Goal: Complete application form: Complete application form

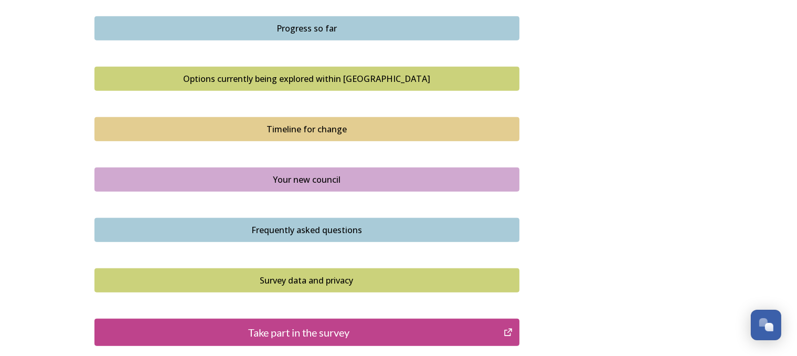
scroll to position [682, 0]
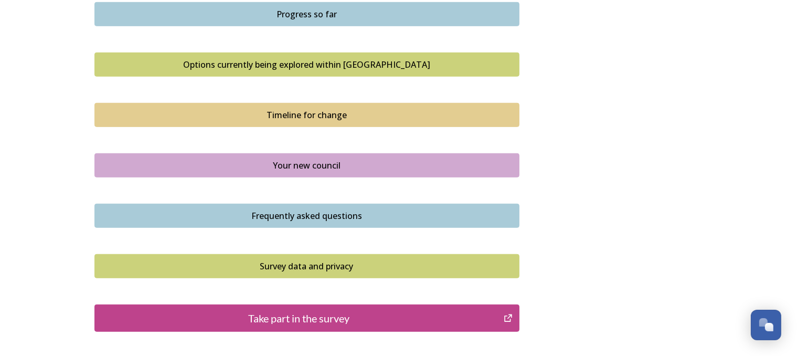
click at [188, 160] on div "Your new council" at bounding box center [307, 165] width 414 height 13
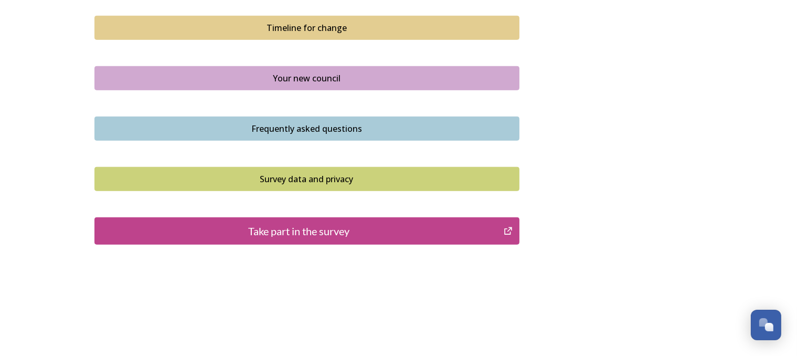
scroll to position [772, 0]
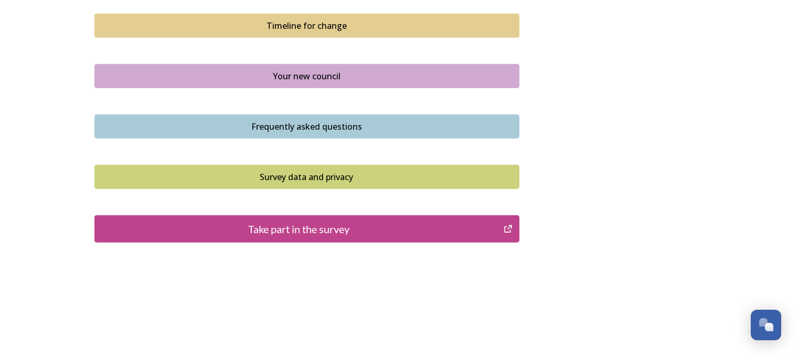
click at [273, 175] on div "Survey data and privacy" at bounding box center [307, 177] width 414 height 13
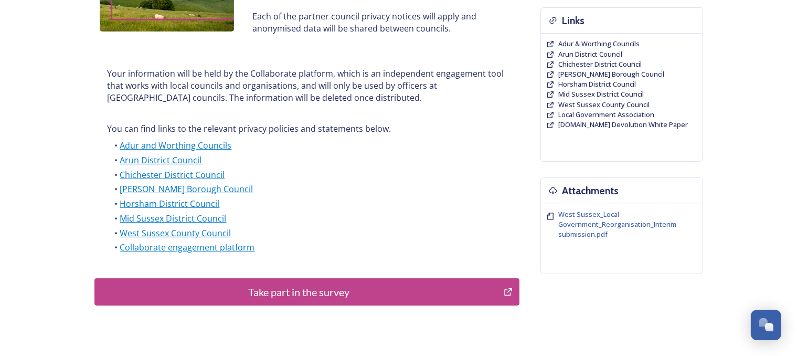
scroll to position [262, 0]
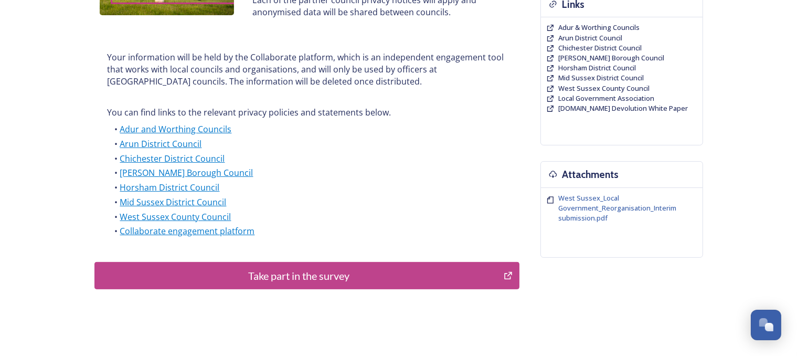
click at [324, 277] on div "Take part in the survey" at bounding box center [299, 276] width 398 height 16
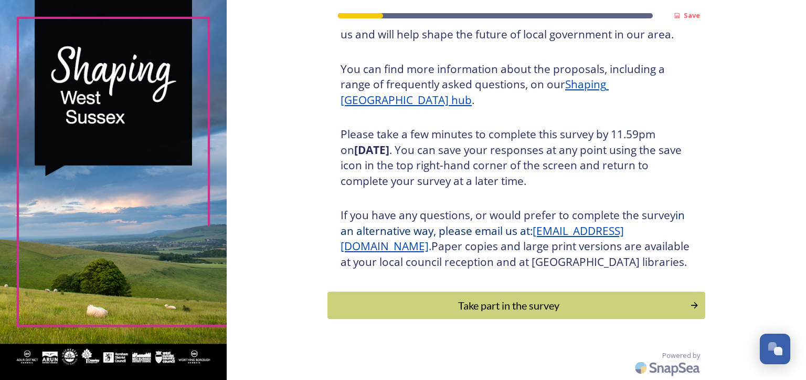
scroll to position [124, 0]
click at [363, 308] on div "Take part in the survey" at bounding box center [509, 305] width 355 height 16
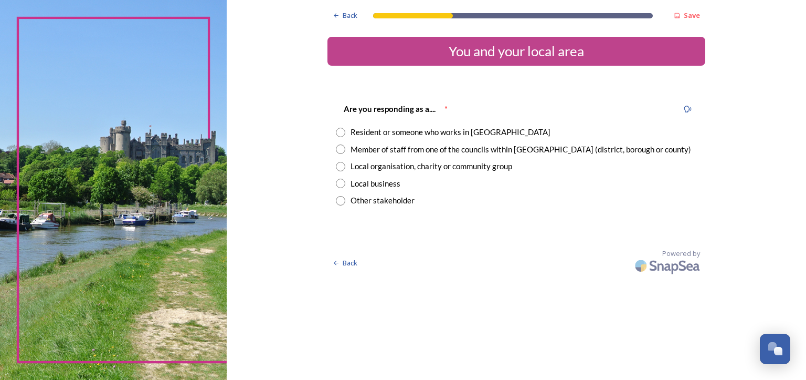
click at [340, 131] on input "radio" at bounding box center [340, 132] width 9 height 9
radio input "true"
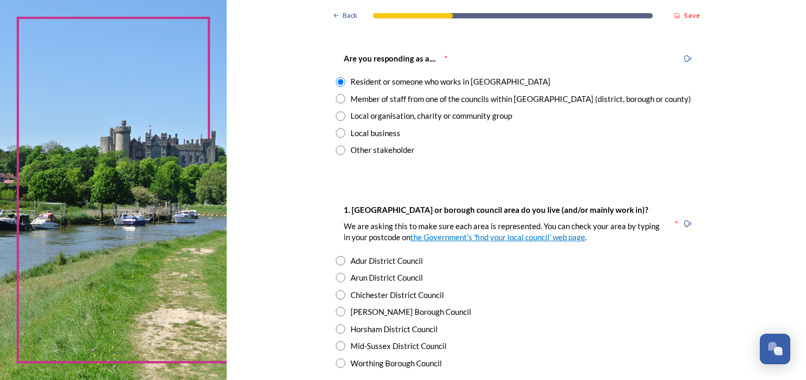
scroll to position [105, 0]
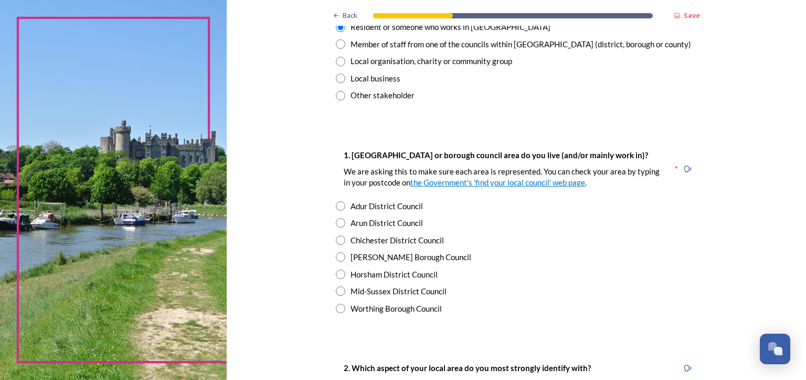
click at [338, 258] on input "radio" at bounding box center [340, 256] width 9 height 9
radio input "true"
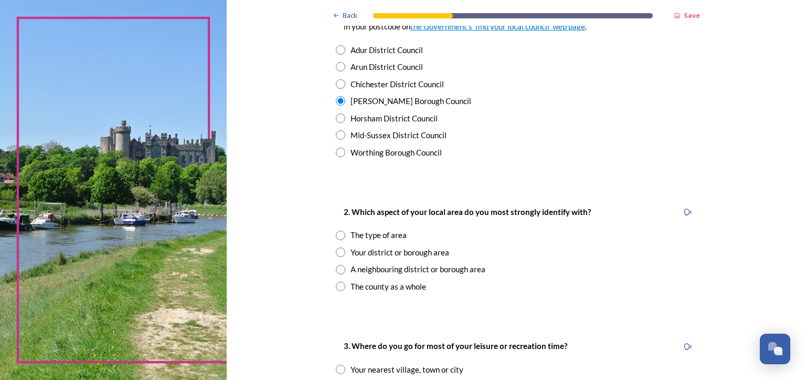
scroll to position [262, 0]
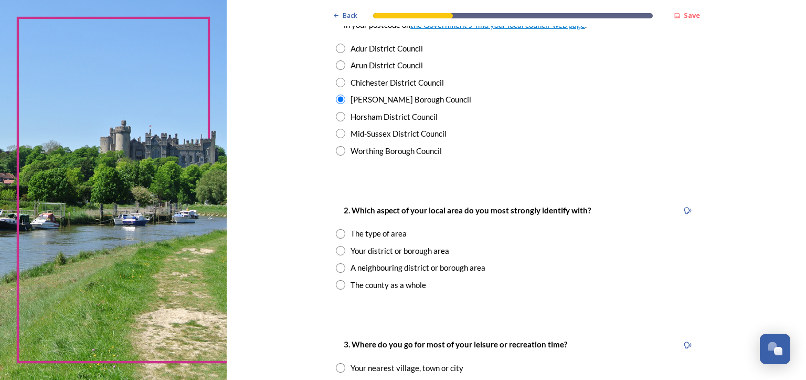
click at [336, 249] on input "radio" at bounding box center [340, 250] width 9 height 9
radio input "true"
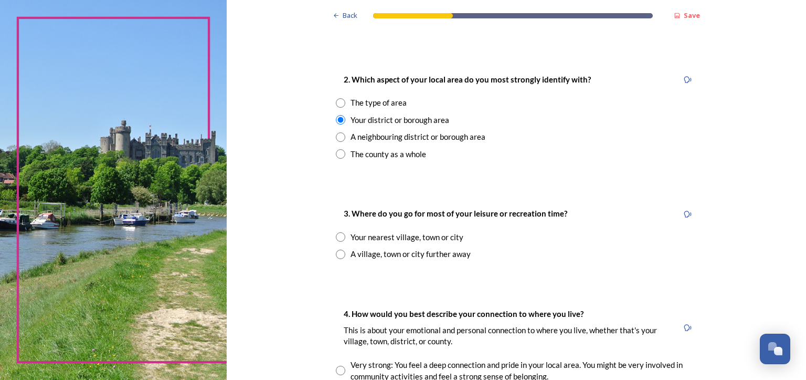
scroll to position [420, 0]
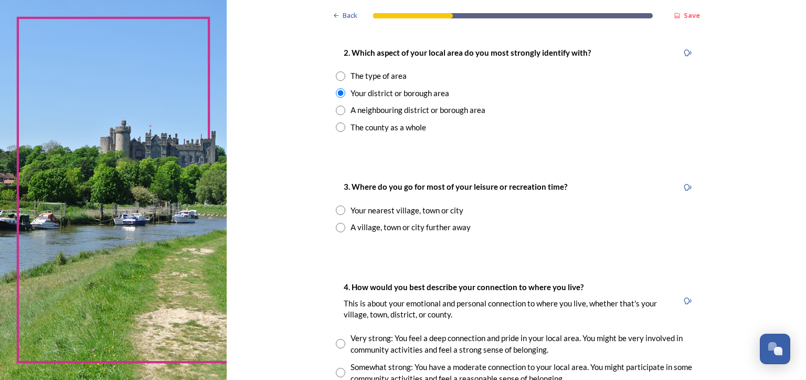
click at [336, 209] on input "radio" at bounding box center [340, 209] width 9 height 9
radio input "true"
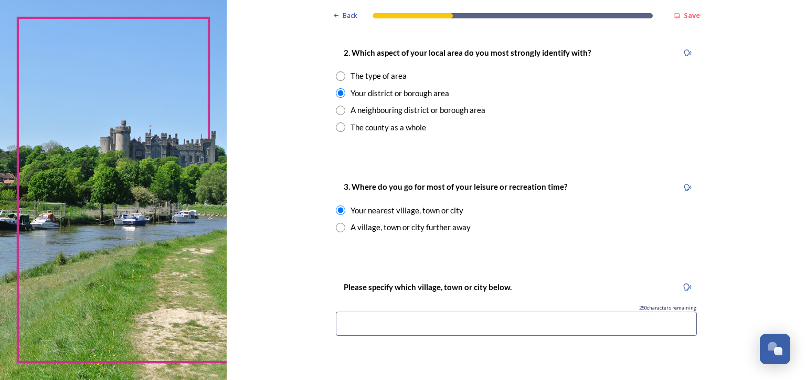
click at [355, 321] on input at bounding box center [516, 323] width 361 height 24
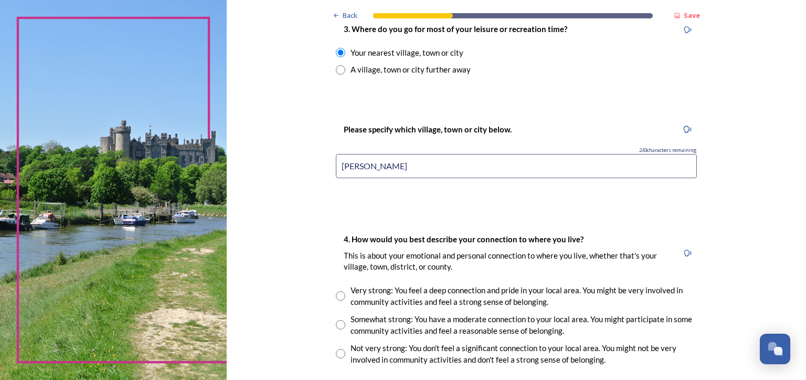
scroll to position [630, 0]
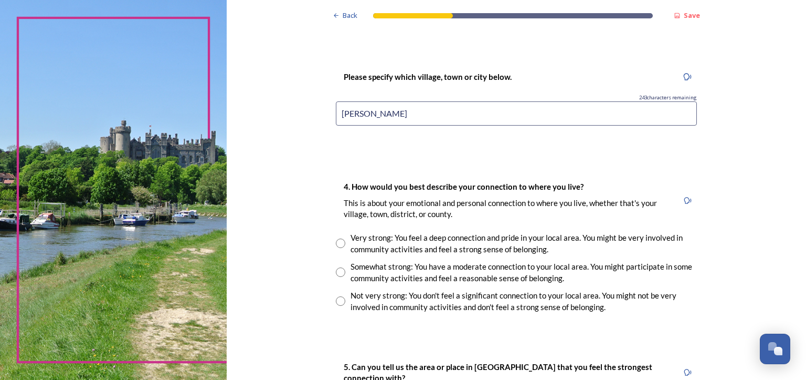
type input "[PERSON_NAME]"
click at [336, 241] on input "radio" at bounding box center [340, 242] width 9 height 9
radio input "true"
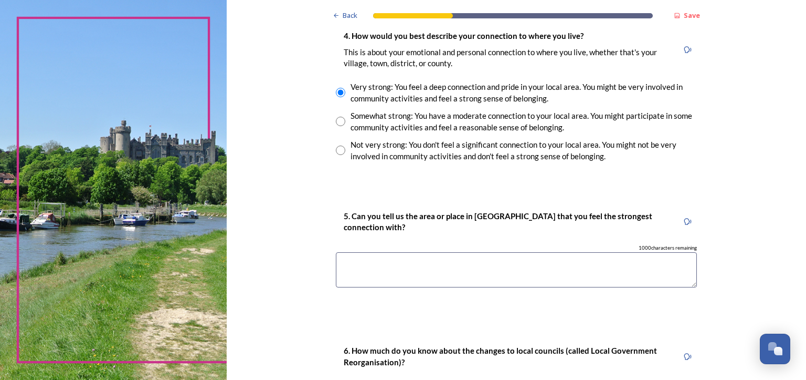
scroll to position [787, 0]
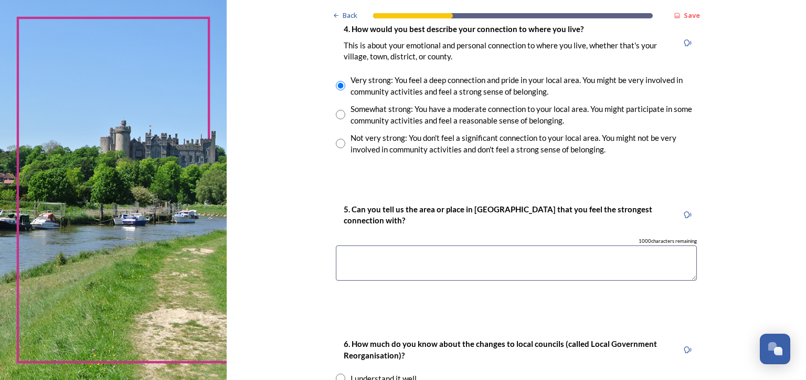
click at [342, 270] on textarea at bounding box center [516, 262] width 361 height 35
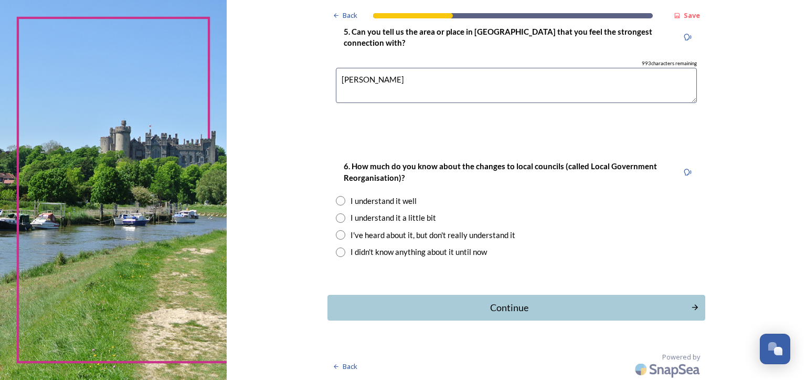
scroll to position [966, 0]
type textarea "[PERSON_NAME]"
click at [336, 232] on input "radio" at bounding box center [340, 233] width 9 height 9
radio input "true"
click at [442, 316] on button "Continue" at bounding box center [516, 306] width 382 height 26
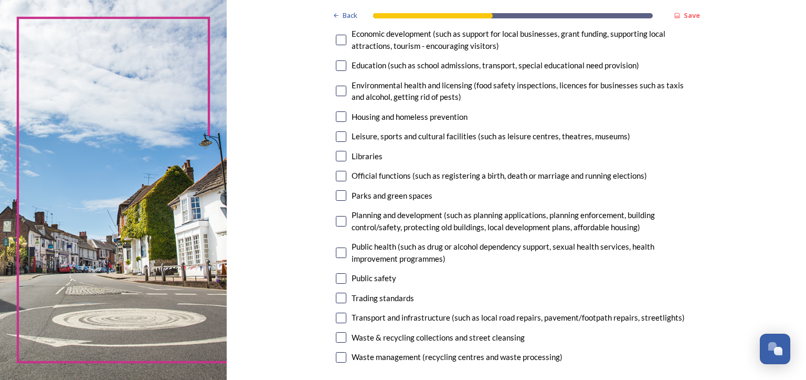
scroll to position [262, 0]
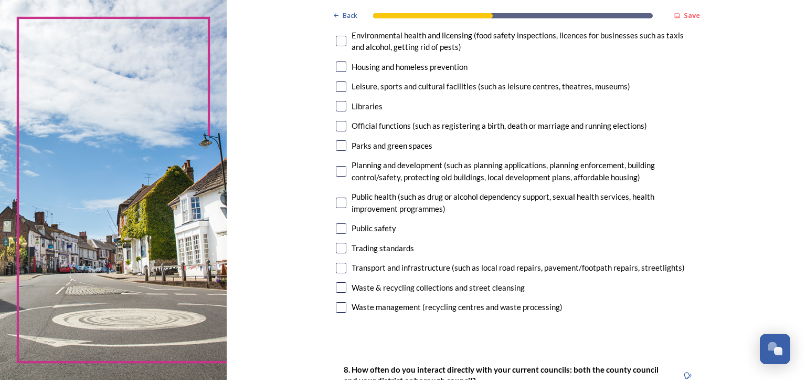
click at [336, 227] on input "checkbox" at bounding box center [341, 228] width 10 height 10
checkbox input "true"
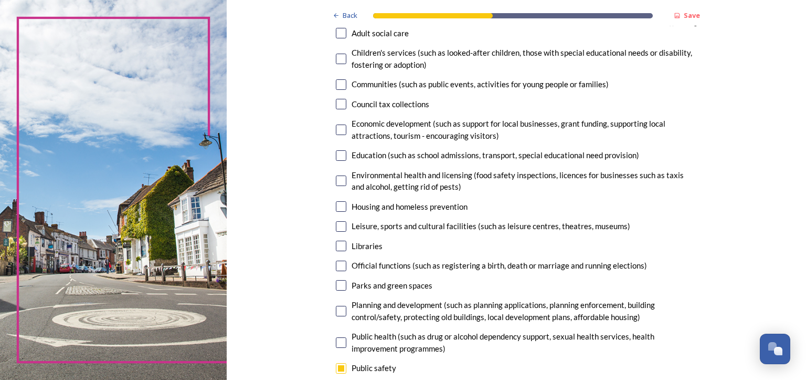
scroll to position [105, 0]
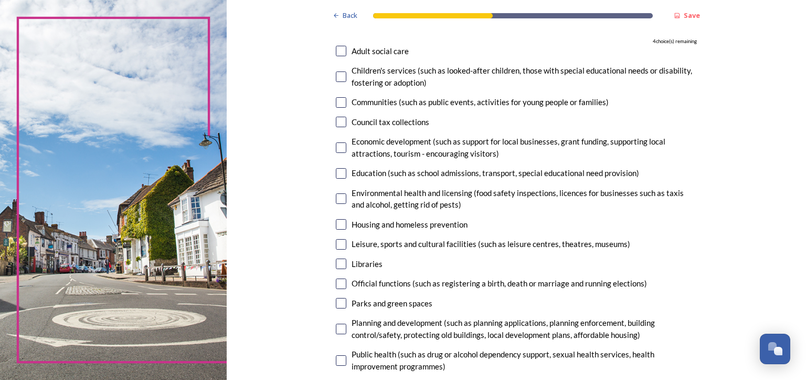
click at [336, 49] on input "checkbox" at bounding box center [341, 51] width 10 height 10
checkbox input "true"
click at [336, 171] on input "checkbox" at bounding box center [341, 173] width 10 height 10
checkbox input "true"
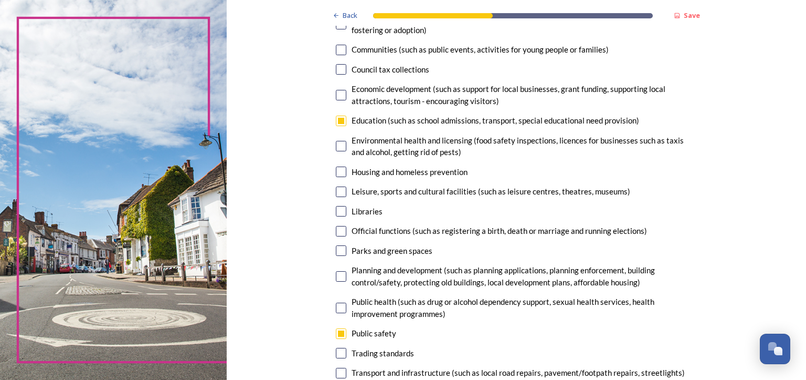
click at [337, 275] on input "checkbox" at bounding box center [341, 276] width 10 height 10
checkbox input "true"
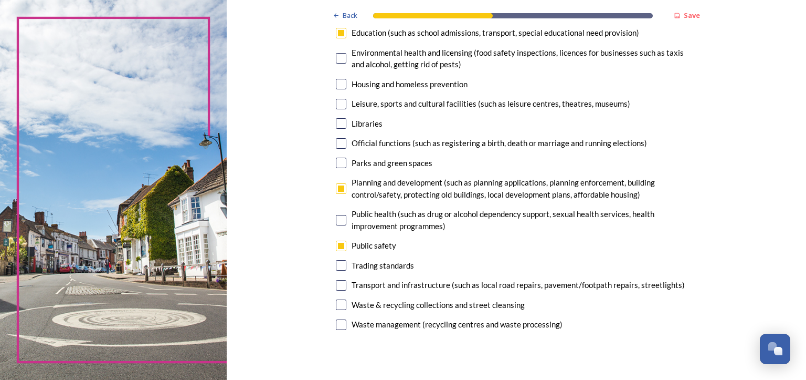
scroll to position [262, 0]
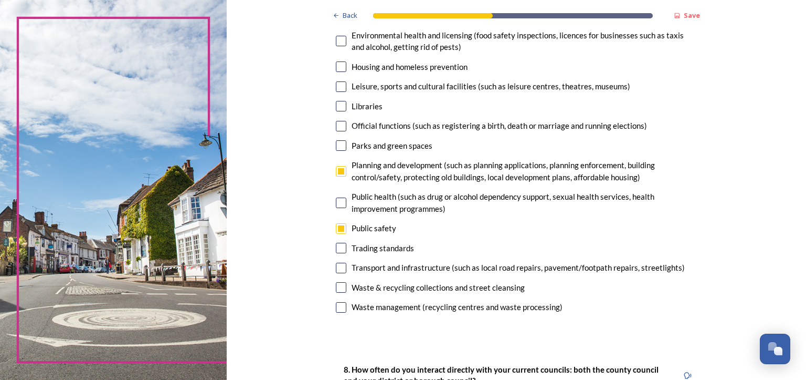
click at [336, 286] on input "checkbox" at bounding box center [341, 287] width 10 height 10
checkbox input "true"
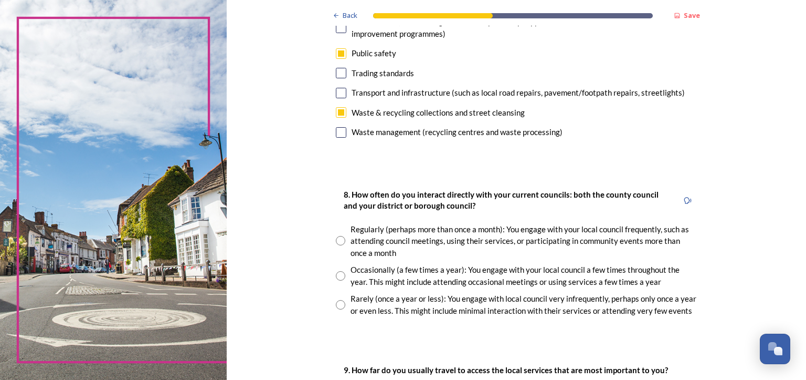
scroll to position [472, 0]
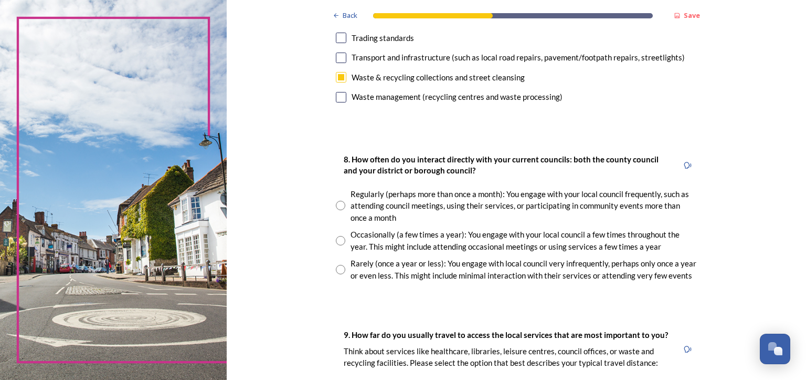
click at [336, 241] on input "radio" at bounding box center [340, 240] width 9 height 9
radio input "true"
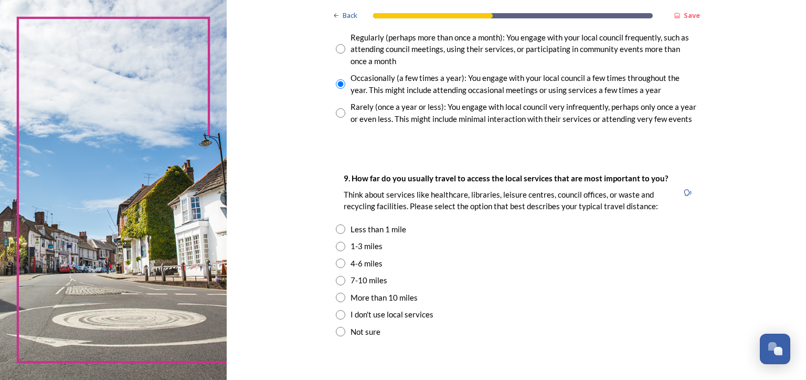
scroll to position [630, 0]
click at [336, 243] on input "radio" at bounding box center [340, 244] width 9 height 9
radio input "true"
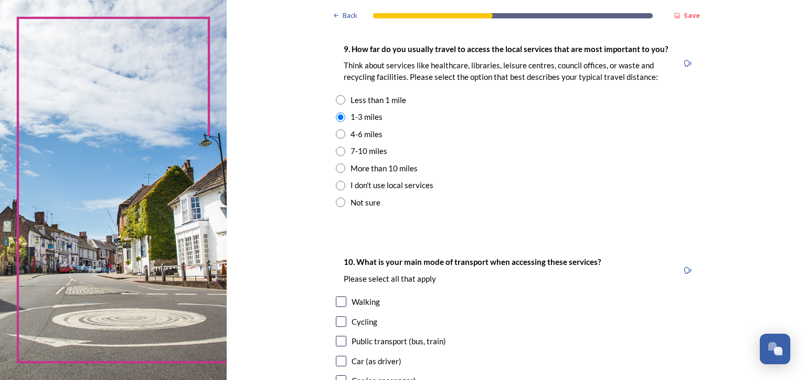
scroll to position [787, 0]
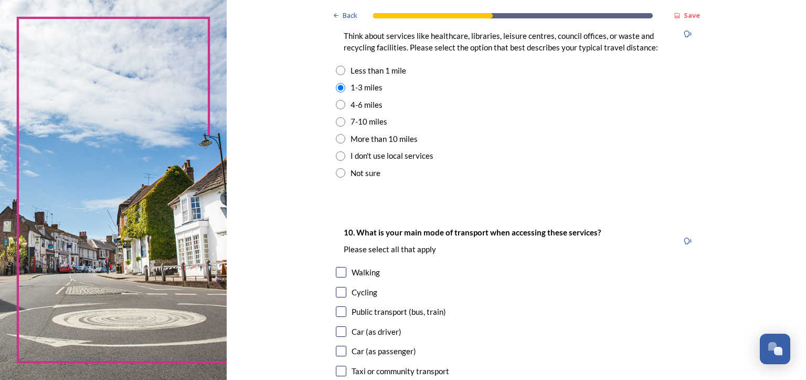
click at [337, 331] on input "checkbox" at bounding box center [341, 331] width 10 height 10
checkbox input "true"
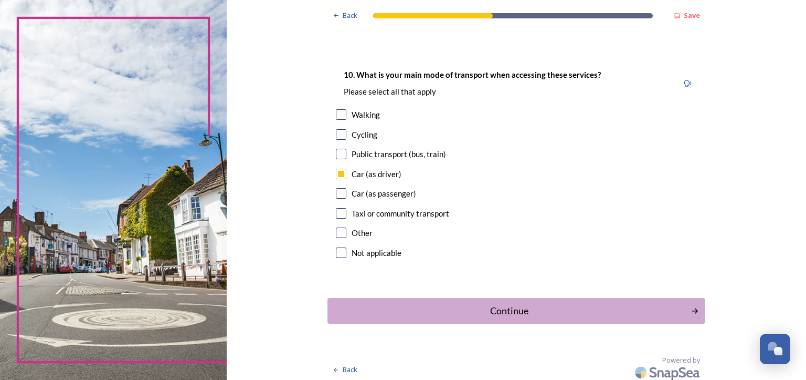
scroll to position [949, 0]
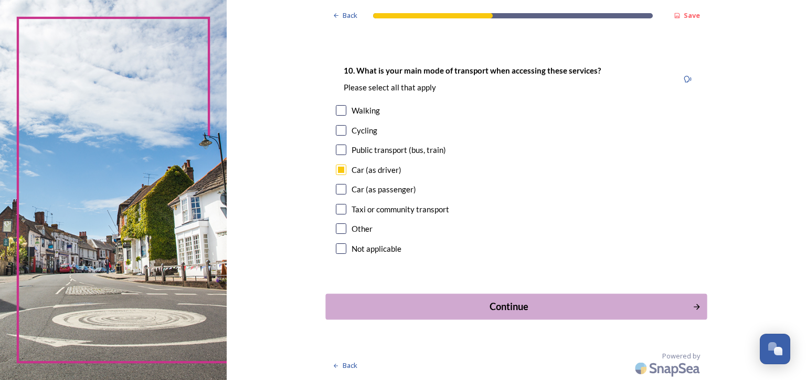
click at [493, 308] on div "Continue" at bounding box center [509, 306] width 355 height 14
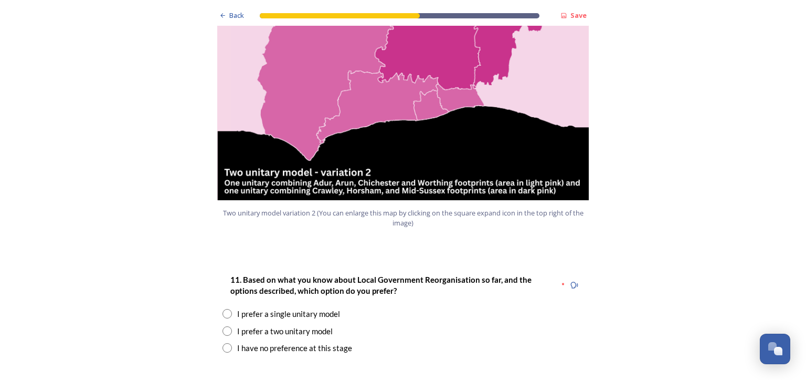
scroll to position [1207, 0]
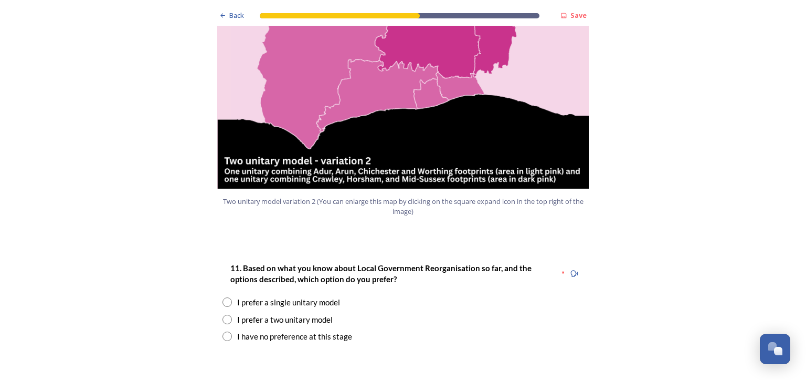
click at [223, 331] on input "radio" at bounding box center [227, 335] width 9 height 9
radio input "true"
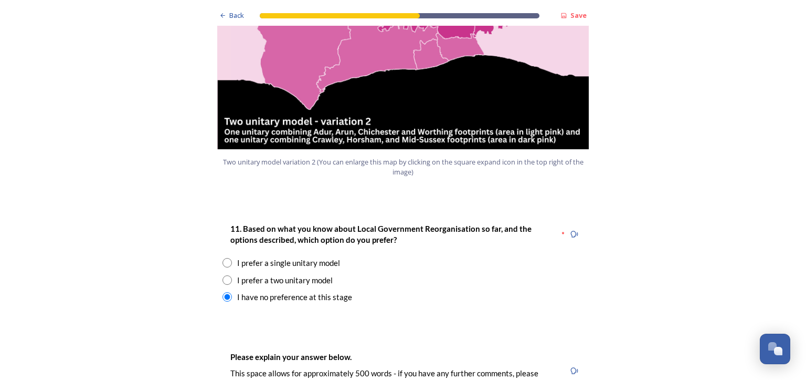
scroll to position [1365, 0]
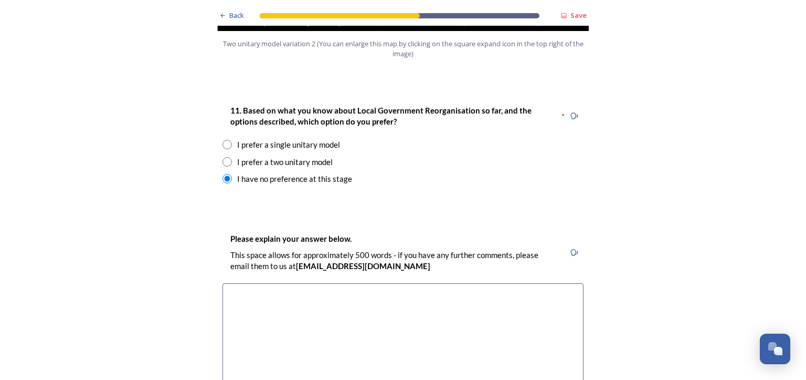
click at [255, 283] on textarea at bounding box center [403, 342] width 361 height 118
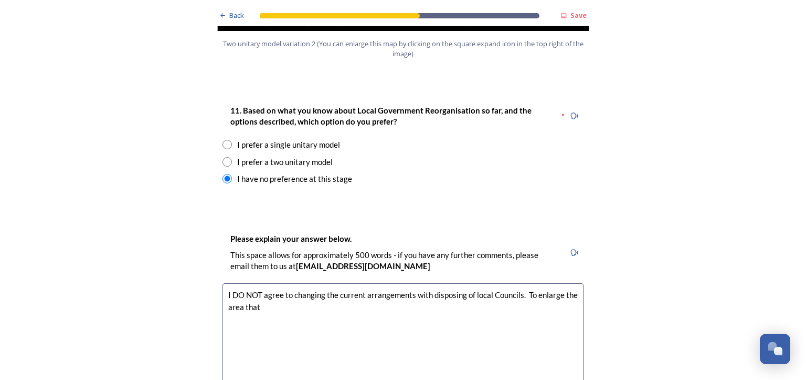
click at [521, 283] on textarea "I DO NOT agree to changing the current arrangements with disposing of local Cou…" at bounding box center [403, 342] width 361 height 118
click at [257, 283] on textarea "I DO NOT agree to changing the current arrangements with disposing of local Cou…" at bounding box center [403, 342] width 361 height 118
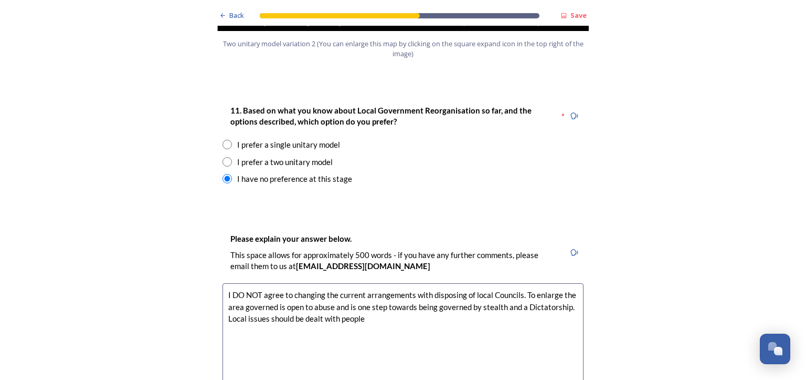
click at [520, 283] on textarea "I DO NOT agree to changing the current arrangements with disposing of local Cou…" at bounding box center [403, 342] width 361 height 118
click at [380, 287] on textarea "I DO NOT agree to changing the current arrangements with disposing of local Cou…" at bounding box center [403, 342] width 361 height 118
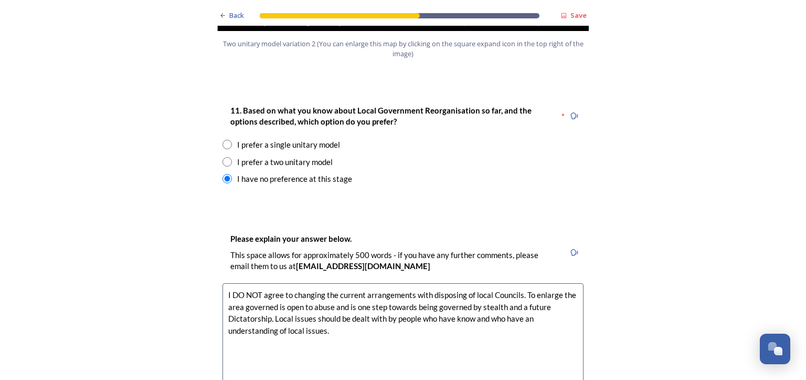
click at [449, 288] on textarea "I DO NOT agree to changing the current arrangements with disposing of local Cou…" at bounding box center [403, 342] width 361 height 118
click at [565, 289] on textarea "I DO NOT agree to changing the current arrangements with disposing of local Cou…" at bounding box center [403, 342] width 361 height 118
click at [281, 300] on textarea "I DO NOT agree to changing the current arrangements with disposing of local Cou…" at bounding box center [403, 342] width 361 height 118
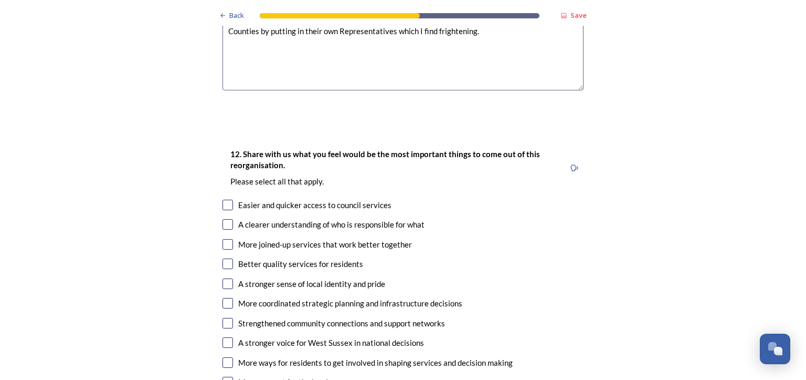
scroll to position [1680, 0]
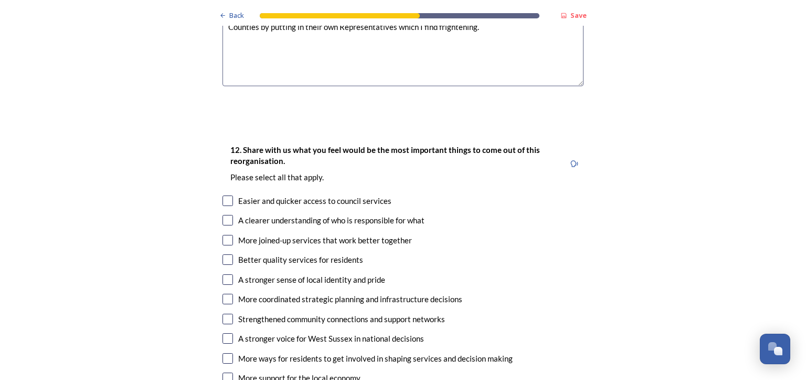
type textarea "I DO NOT agree to changing the current arrangements with disposing of local Cou…"
click at [223, 195] on input "checkbox" at bounding box center [228, 200] width 10 height 10
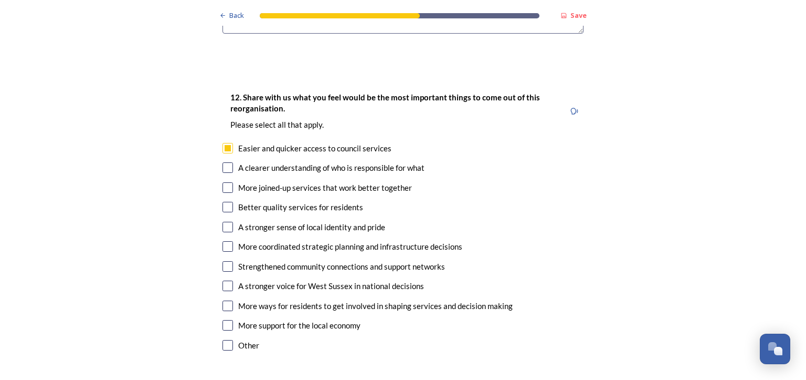
click at [226, 143] on input "checkbox" at bounding box center [228, 148] width 10 height 10
checkbox input "false"
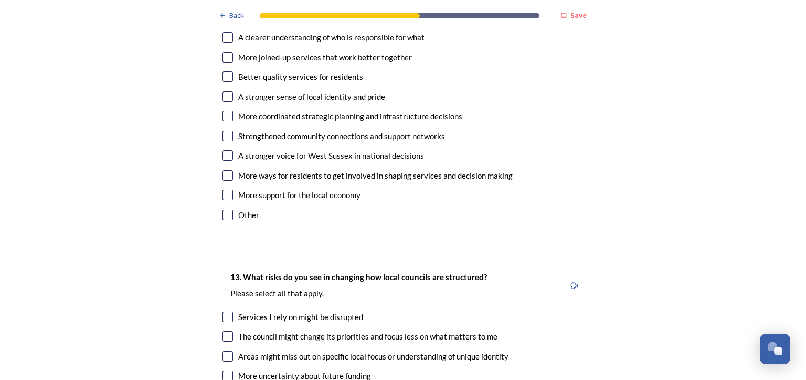
scroll to position [1890, 0]
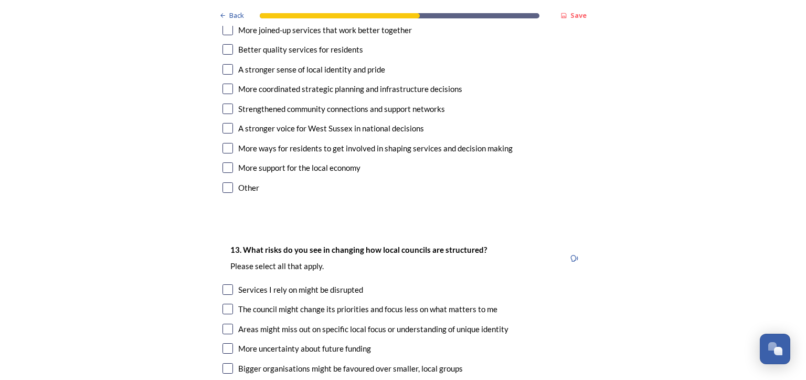
click at [223, 303] on input "checkbox" at bounding box center [228, 308] width 10 height 10
checkbox input "true"
click at [223, 284] on input "checkbox" at bounding box center [228, 289] width 10 height 10
checkbox input "true"
click at [225, 323] on input "checkbox" at bounding box center [228, 328] width 10 height 10
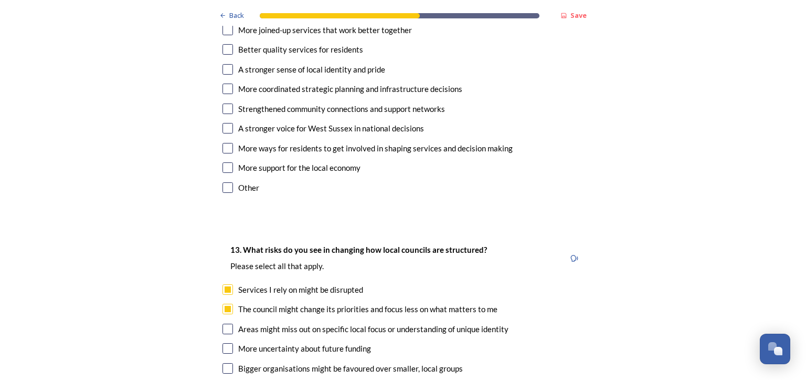
checkbox input "true"
click at [223, 343] on input "checkbox" at bounding box center [228, 348] width 10 height 10
checkbox input "true"
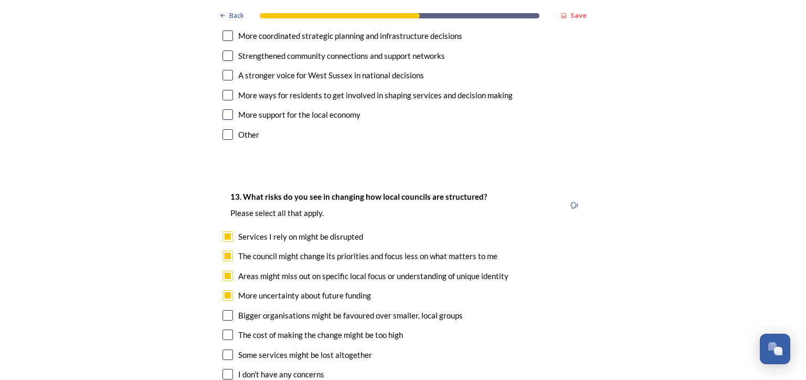
scroll to position [1995, 0]
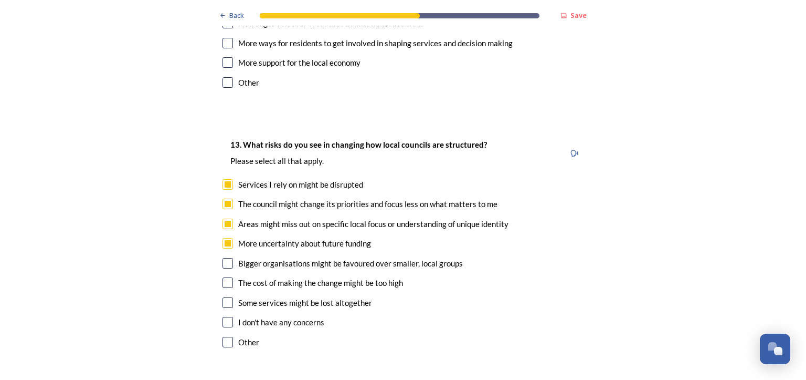
click at [225, 277] on input "checkbox" at bounding box center [228, 282] width 10 height 10
checkbox input "true"
click at [223, 258] on input "checkbox" at bounding box center [228, 263] width 10 height 10
checkbox input "true"
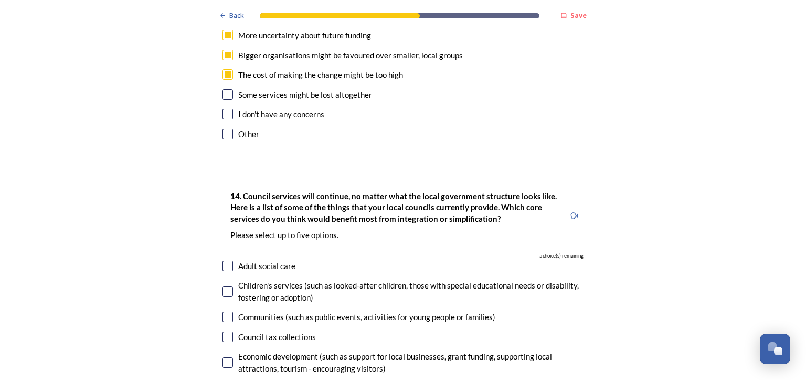
scroll to position [2205, 0]
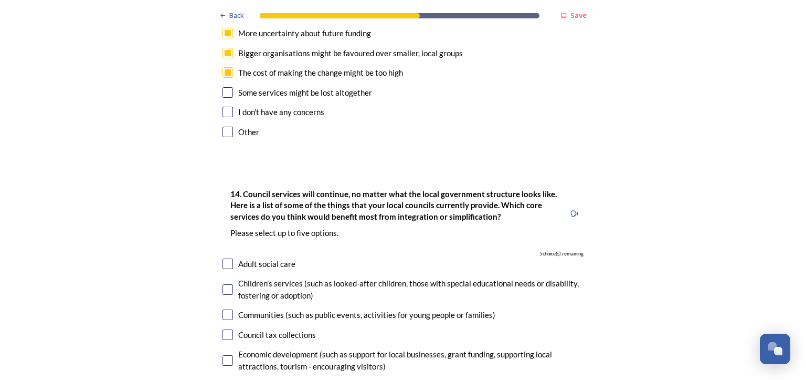
click at [223, 258] on input "checkbox" at bounding box center [228, 263] width 10 height 10
checkbox input "true"
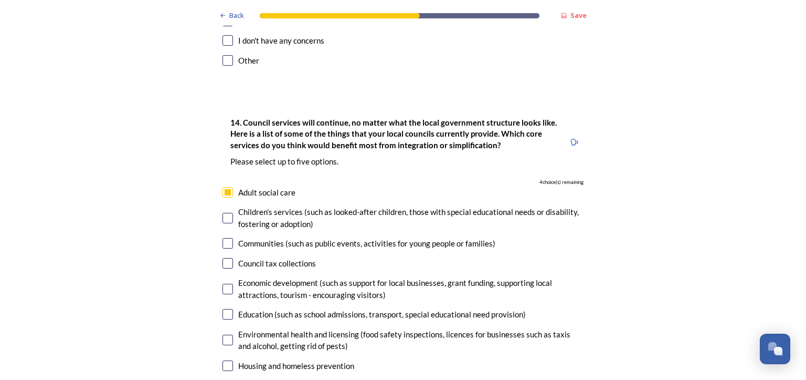
scroll to position [2310, 0]
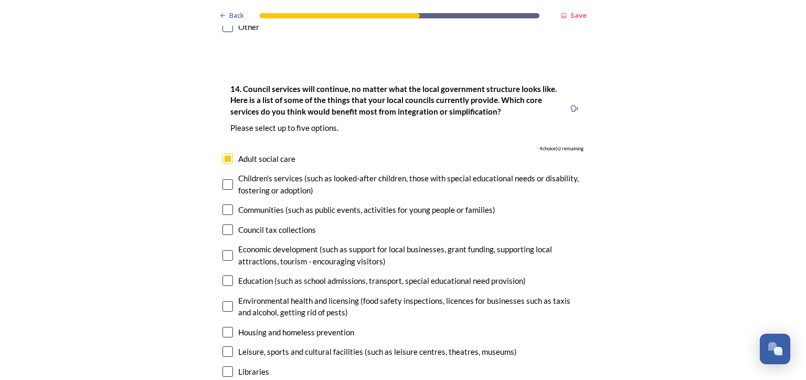
click at [223, 275] on input "checkbox" at bounding box center [228, 280] width 10 height 10
checkbox input "true"
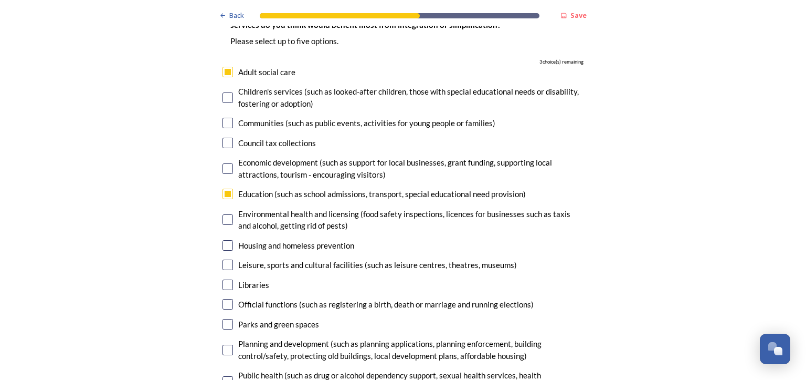
scroll to position [2415, 0]
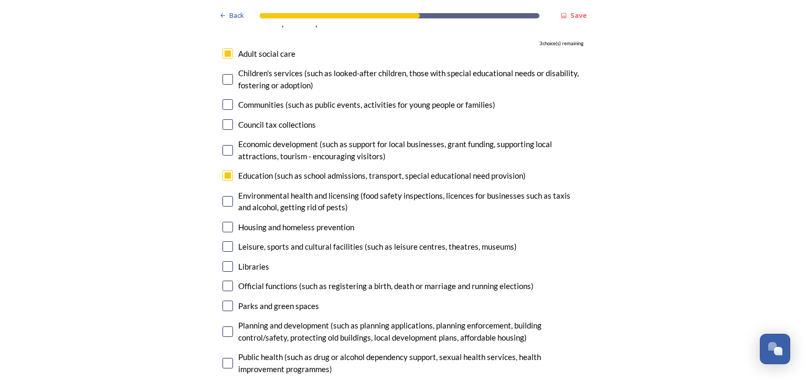
click at [224, 280] on input "checkbox" at bounding box center [228, 285] width 10 height 10
checkbox input "true"
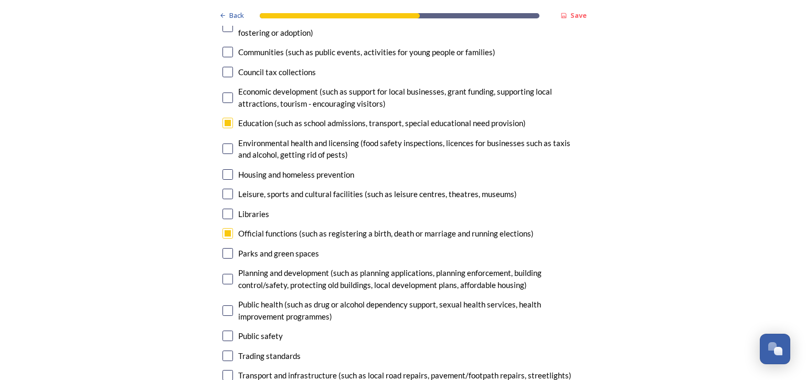
click at [225, 330] on input "checkbox" at bounding box center [228, 335] width 10 height 10
checkbox input "true"
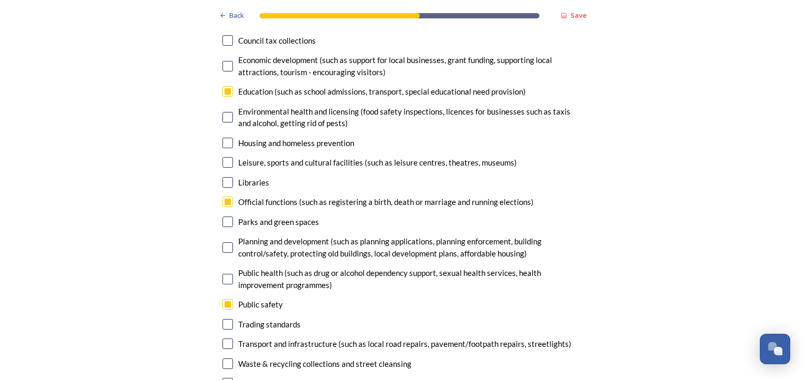
scroll to position [2520, 0]
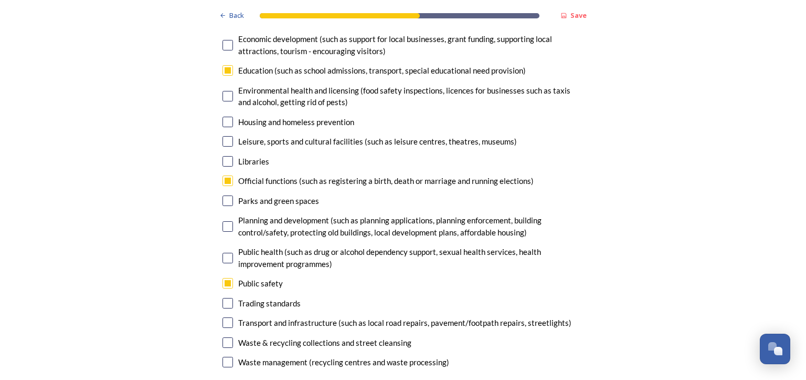
click at [224, 317] on input "checkbox" at bounding box center [228, 322] width 10 height 10
checkbox input "true"
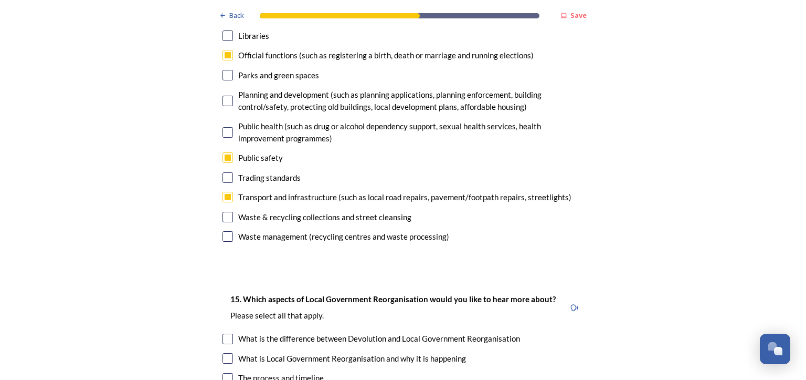
scroll to position [2677, 0]
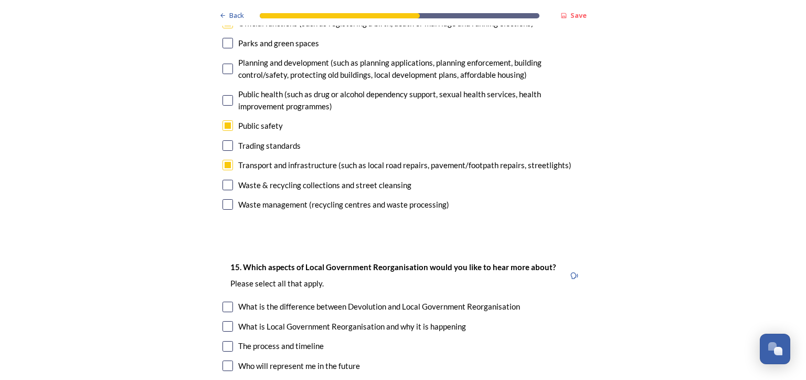
click at [223, 321] on input "checkbox" at bounding box center [228, 326] width 10 height 10
checkbox input "true"
click at [223, 360] on input "checkbox" at bounding box center [228, 365] width 10 height 10
checkbox input "true"
click at [224, 301] on input "checkbox" at bounding box center [228, 306] width 10 height 10
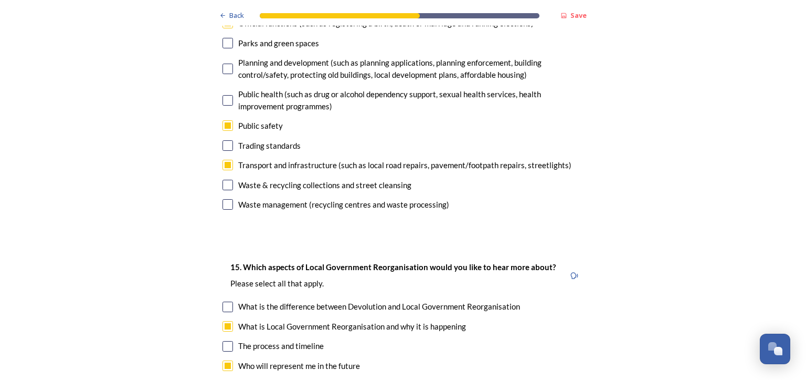
checkbox input "true"
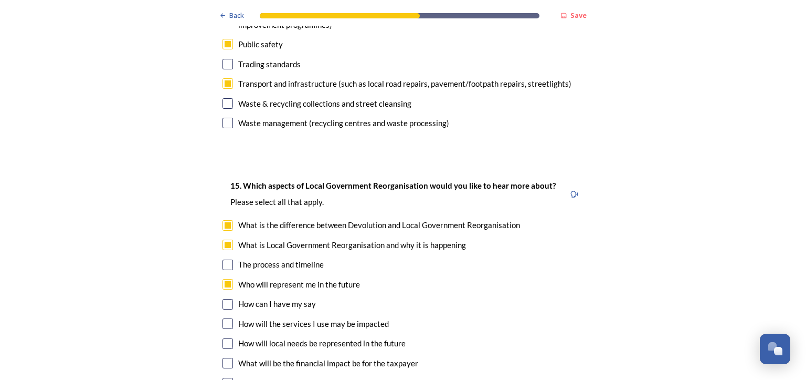
scroll to position [2782, 0]
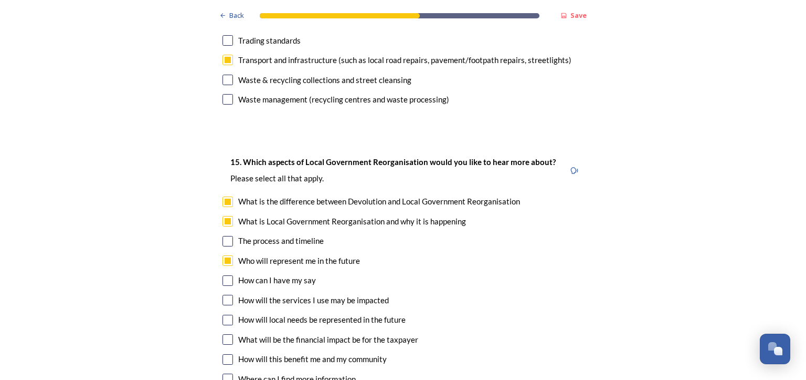
click at [223, 236] on input "checkbox" at bounding box center [228, 241] width 10 height 10
checkbox input "true"
click at [223, 295] on input "checkbox" at bounding box center [228, 300] width 10 height 10
checkbox input "true"
click at [224, 334] on input "checkbox" at bounding box center [228, 339] width 10 height 10
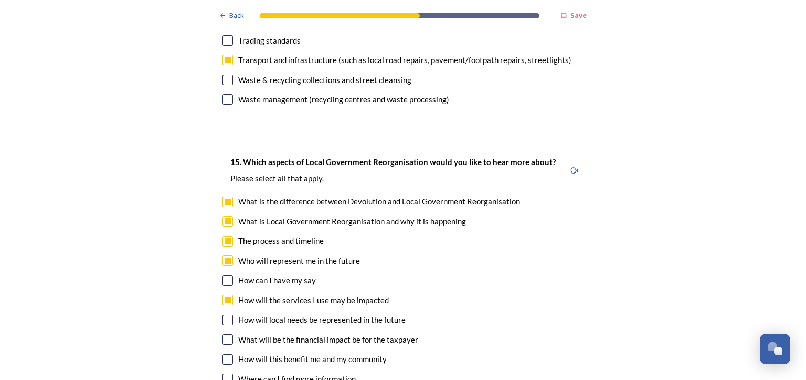
checkbox input "true"
click at [223, 314] on input "checkbox" at bounding box center [228, 319] width 10 height 10
checkbox input "true"
click at [225, 354] on input "checkbox" at bounding box center [228, 359] width 10 height 10
checkbox input "true"
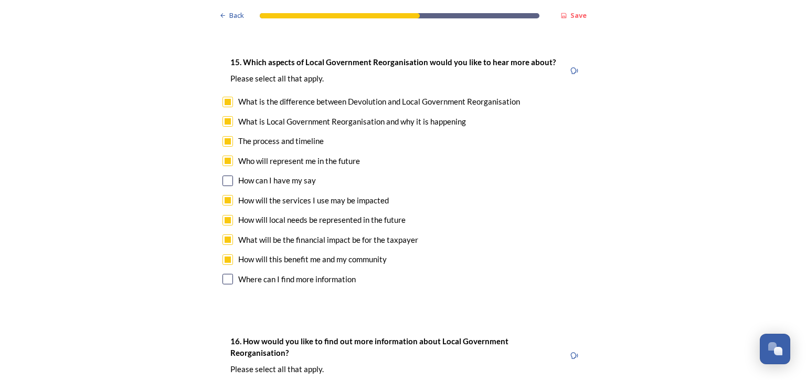
scroll to position [2887, 0]
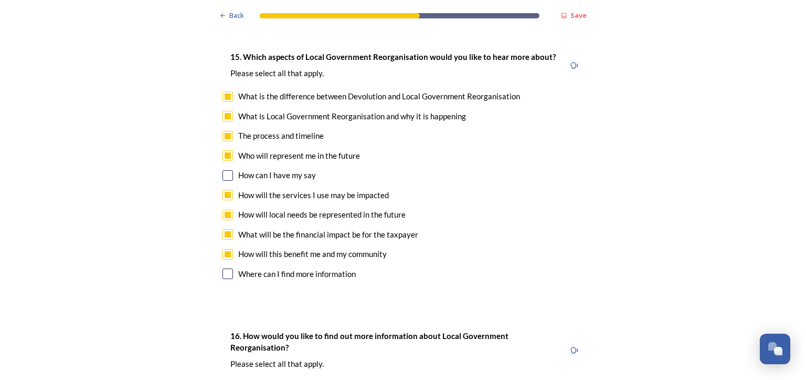
click at [225, 268] on input "checkbox" at bounding box center [228, 273] width 10 height 10
checkbox input "true"
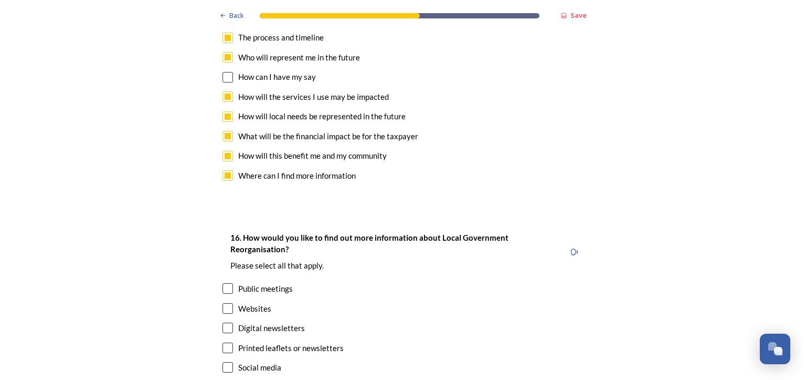
scroll to position [2992, 0]
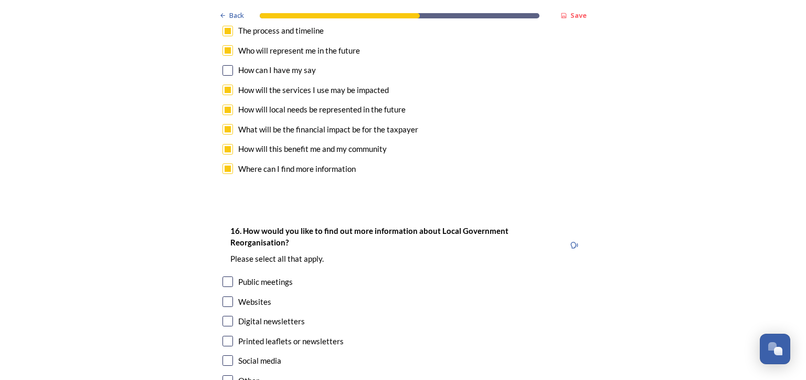
click at [223, 296] on input "checkbox" at bounding box center [228, 301] width 10 height 10
checkbox input "true"
click at [223, 335] on input "checkbox" at bounding box center [228, 340] width 10 height 10
checkbox input "true"
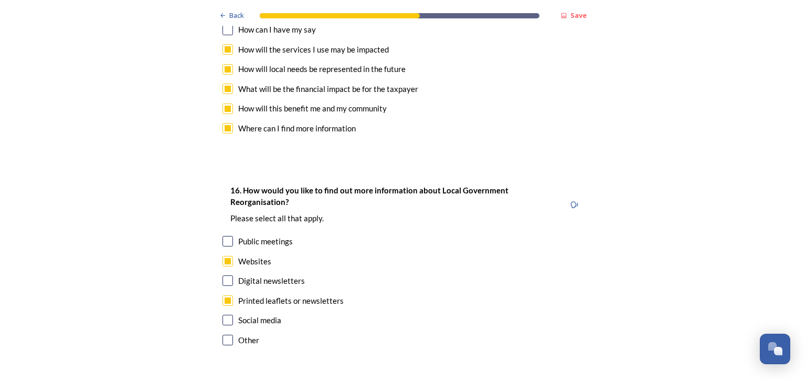
scroll to position [3093, 0]
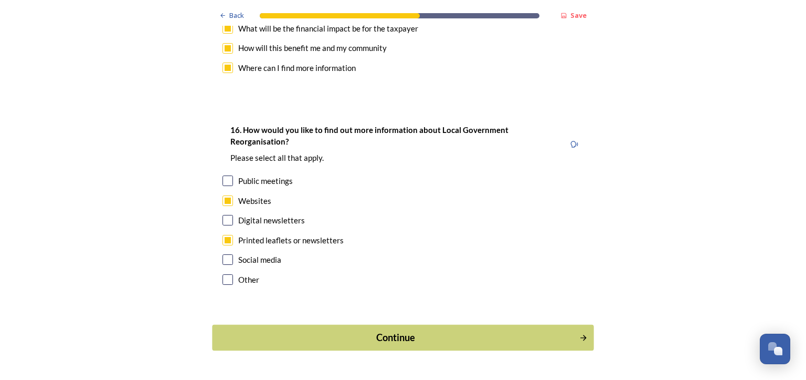
click at [391, 330] on div "Continue" at bounding box center [395, 337] width 355 height 14
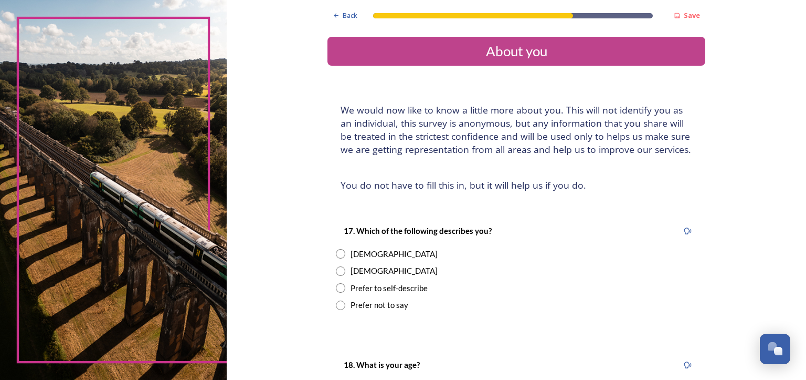
click at [336, 253] on input "radio" at bounding box center [340, 253] width 9 height 9
radio input "true"
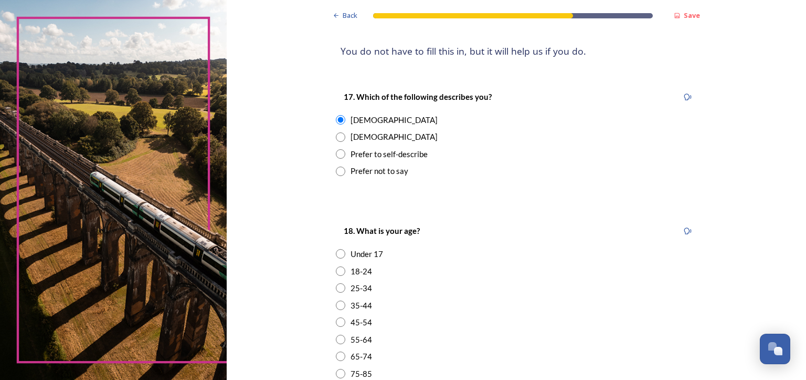
scroll to position [210, 0]
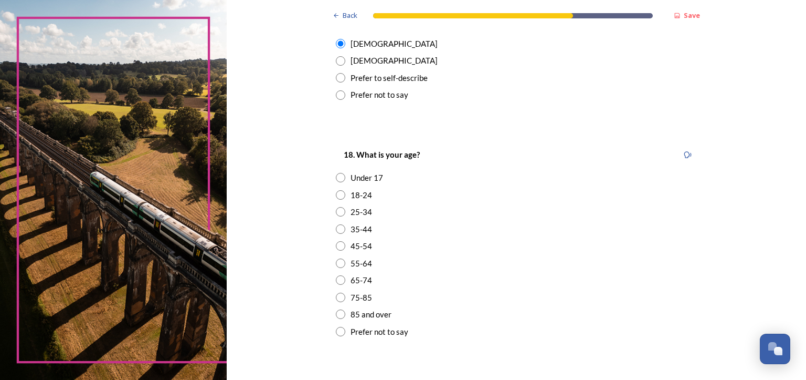
click at [336, 296] on input "radio" at bounding box center [340, 296] width 9 height 9
radio input "true"
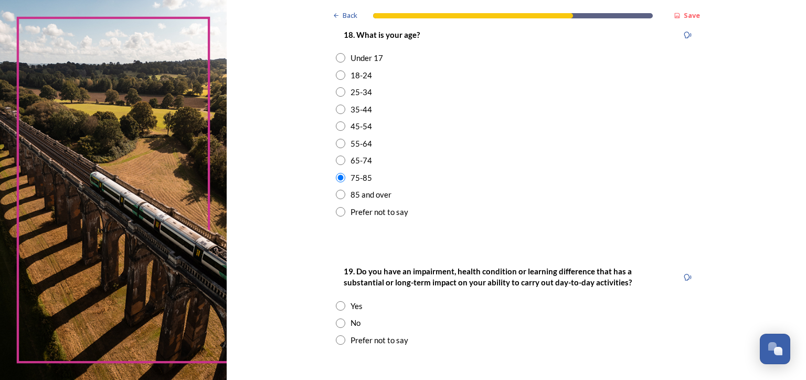
scroll to position [367, 0]
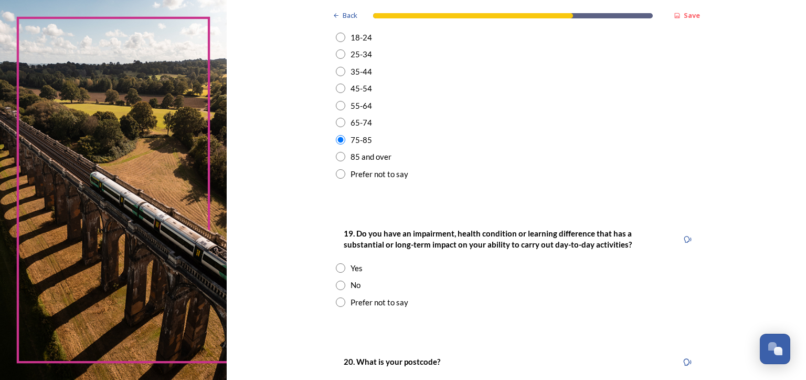
click at [336, 286] on input "radio" at bounding box center [340, 284] width 9 height 9
radio input "true"
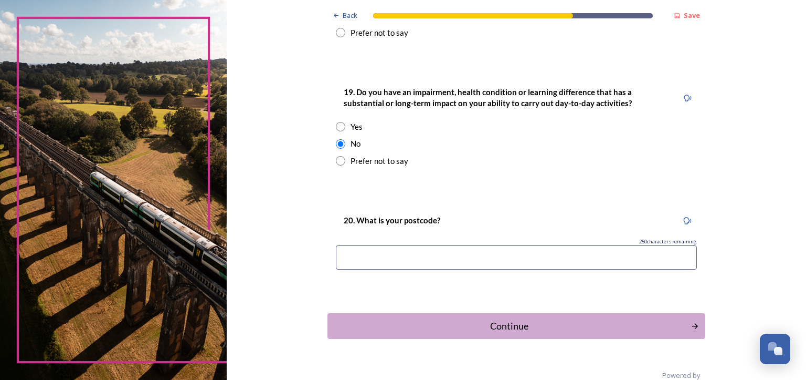
scroll to position [525, 0]
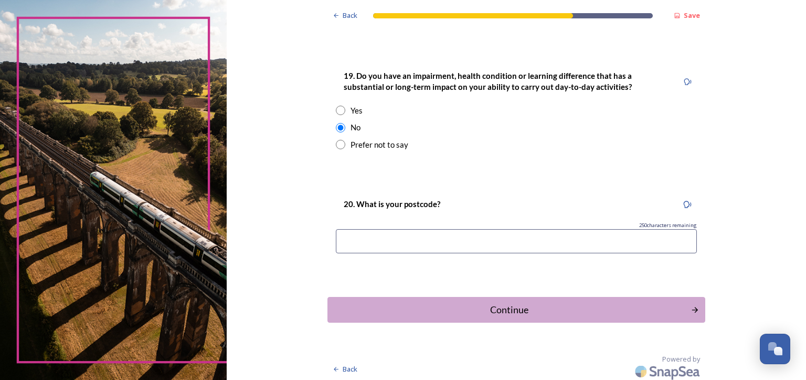
click at [344, 239] on input at bounding box center [516, 241] width 361 height 24
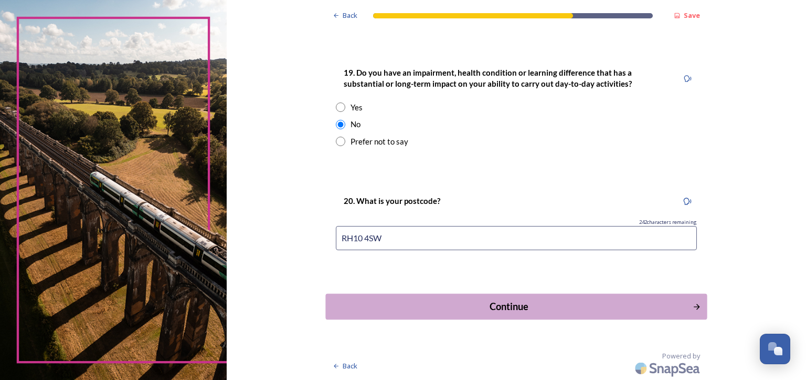
type input "RH10 4SW"
click at [478, 310] on div "Continue" at bounding box center [509, 306] width 355 height 14
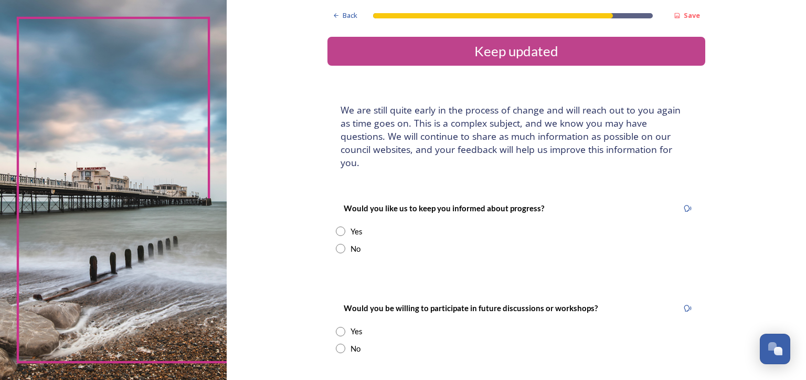
click at [336, 226] on input "radio" at bounding box center [340, 230] width 9 height 9
radio input "true"
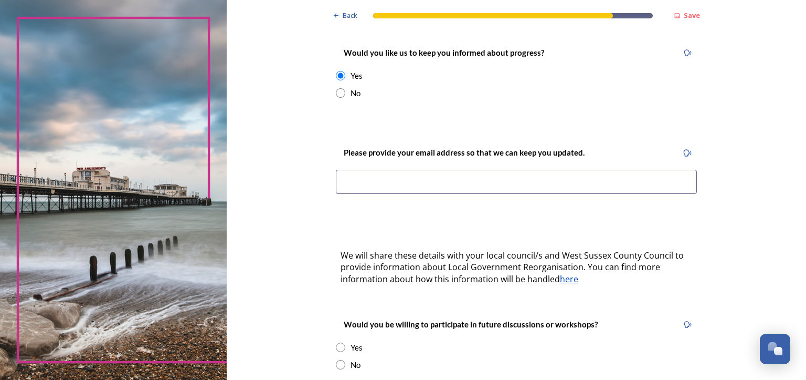
scroll to position [157, 0]
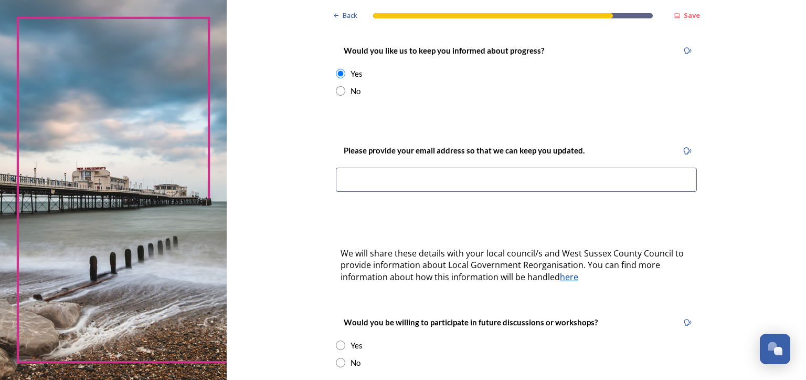
click at [343, 167] on input at bounding box center [516, 179] width 361 height 24
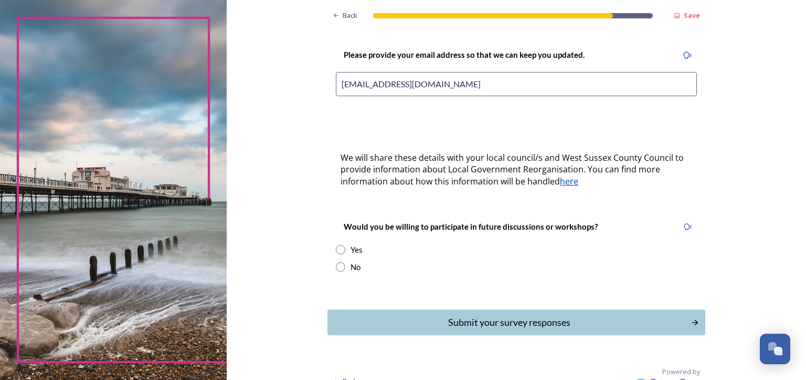
scroll to position [256, 0]
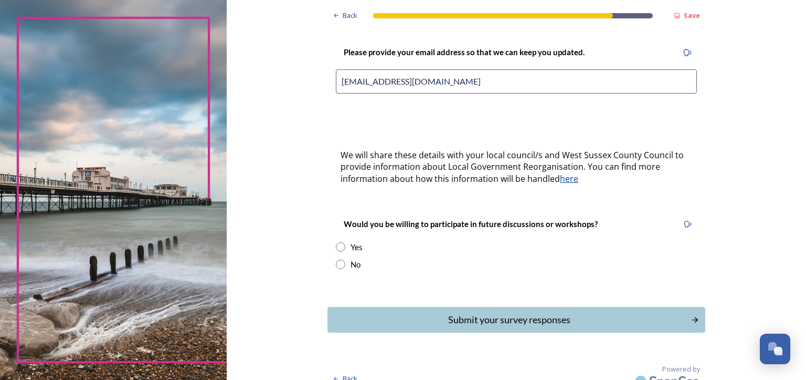
type input "[EMAIL_ADDRESS][DOMAIN_NAME]"
drag, startPoint x: 334, startPoint y: 250, endPoint x: 344, endPoint y: 255, distance: 11.0
click at [336, 259] on input "radio" at bounding box center [340, 263] width 9 height 9
radio input "true"
click at [487, 312] on div "Submit your survey responses" at bounding box center [509, 319] width 355 height 14
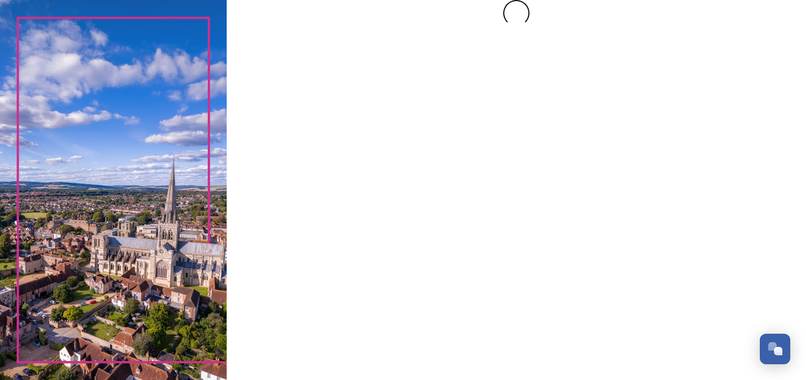
scroll to position [0, 0]
